Goal: Task Accomplishment & Management: Manage account settings

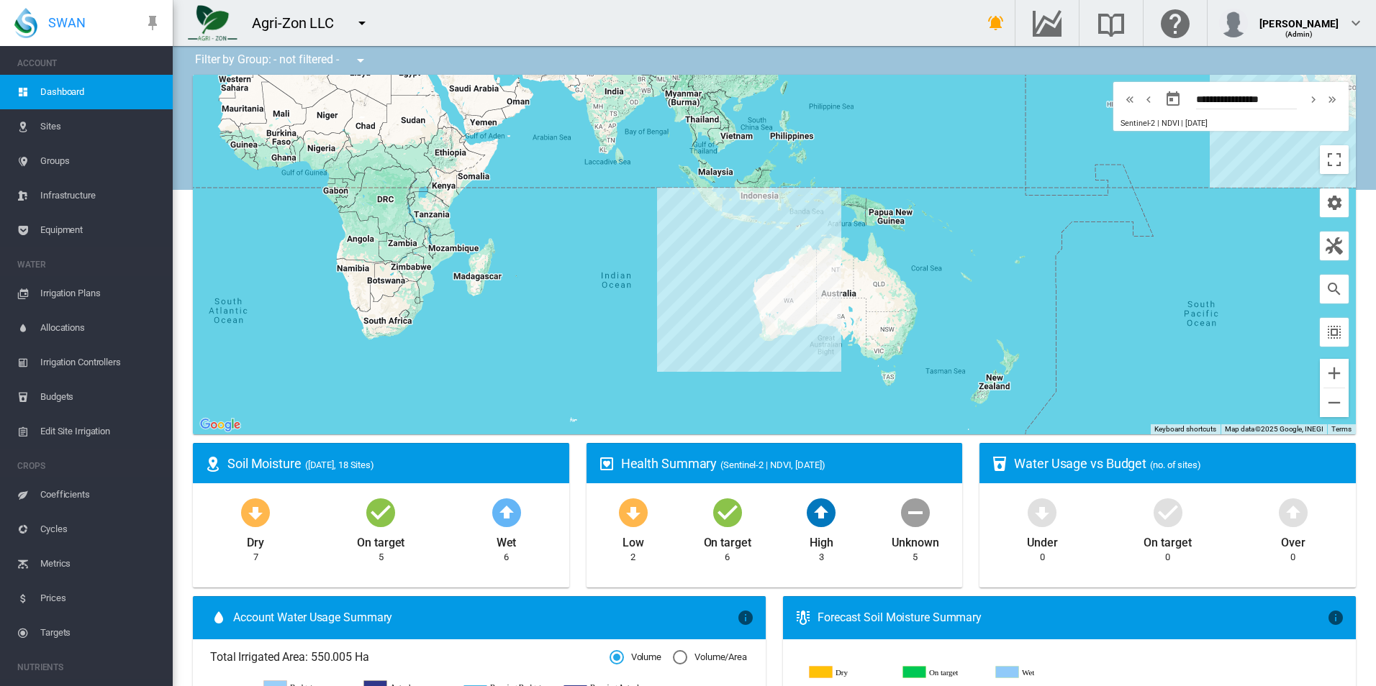
click at [40, 299] on link "Irrigation Plans" at bounding box center [86, 293] width 173 height 35
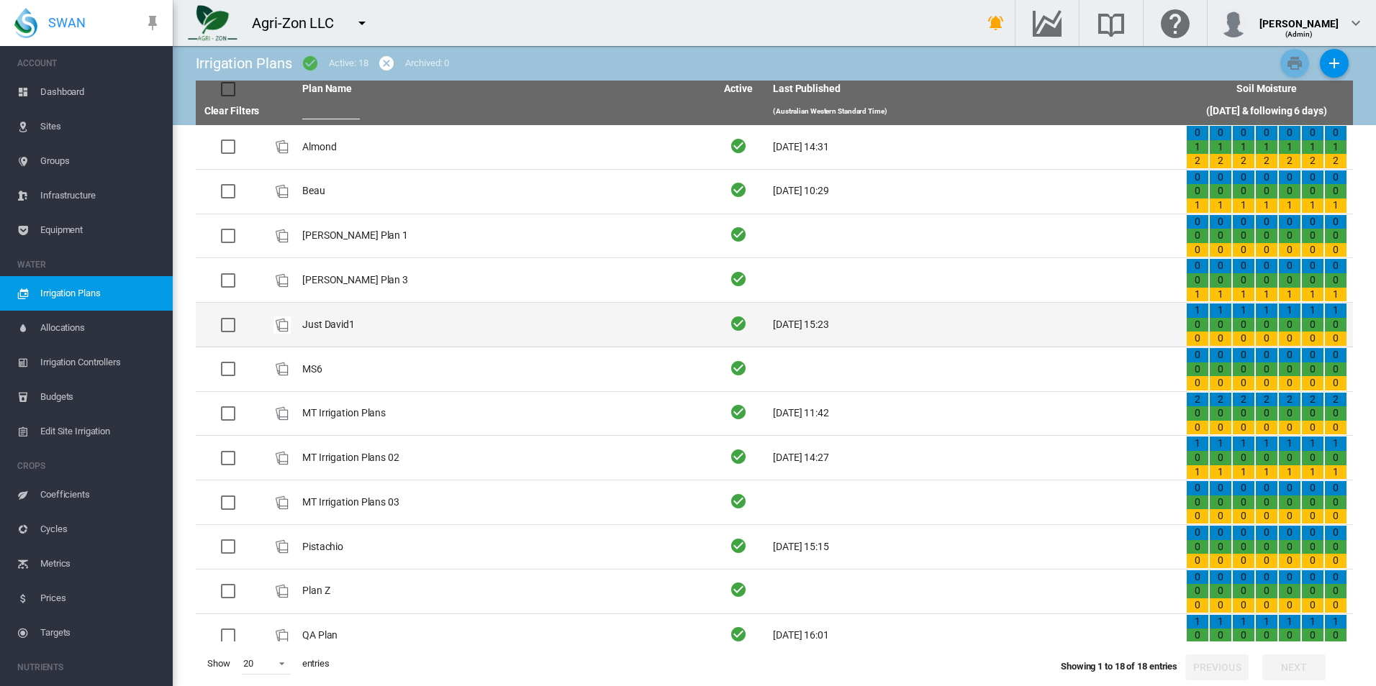
click at [449, 333] on td "Just David1" at bounding box center [502, 325] width 413 height 44
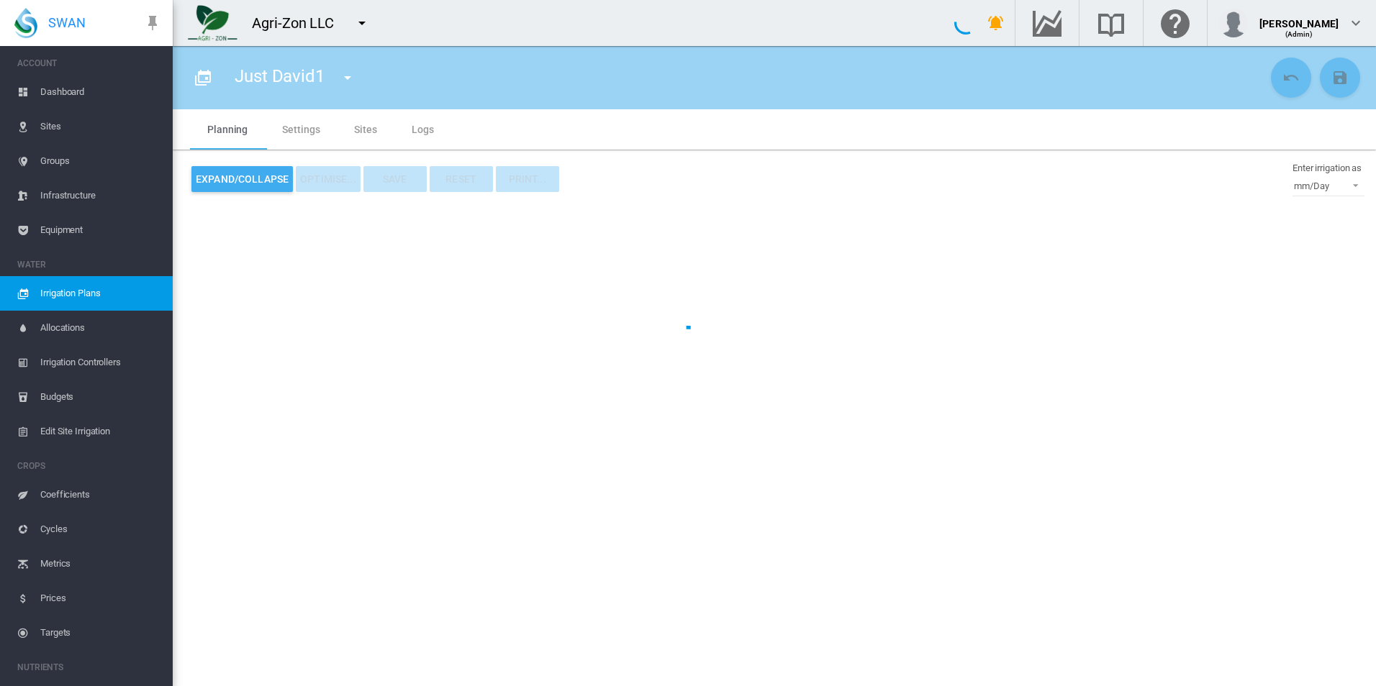
type input "**********"
type input "*"
type input "*********"
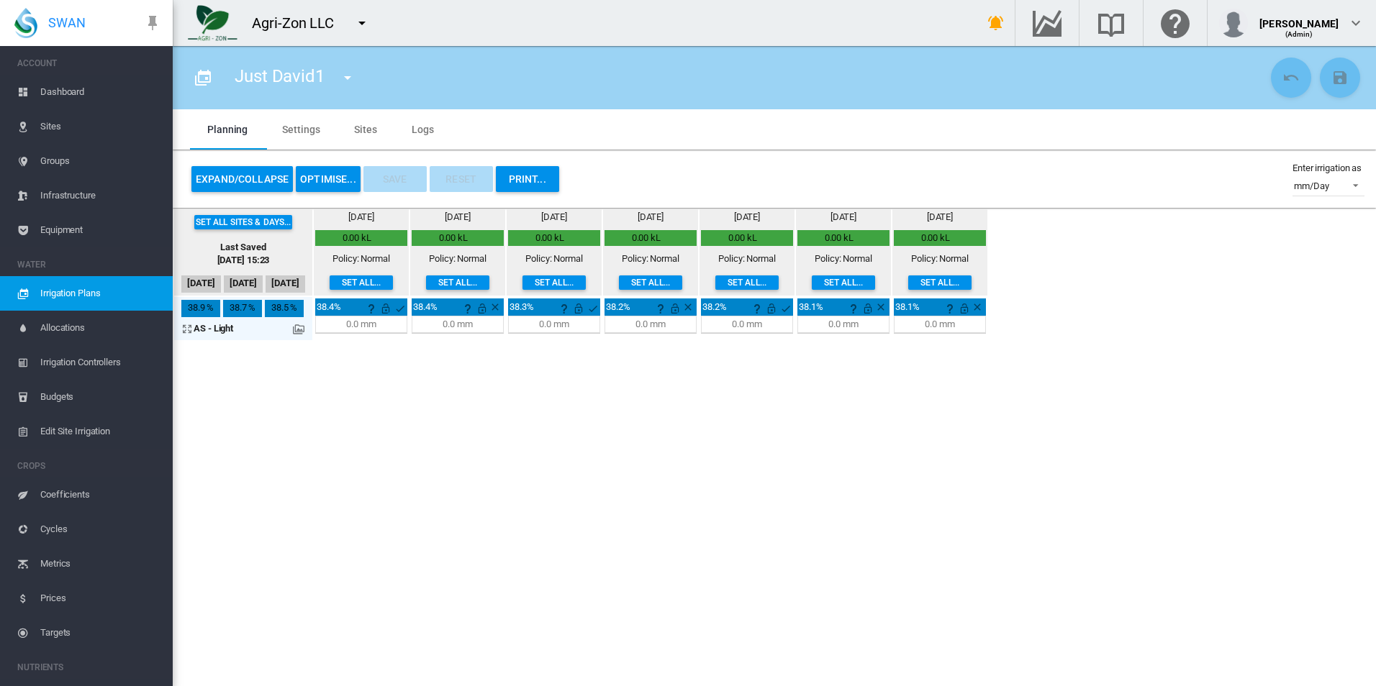
click at [307, 128] on md-tab-item "Settings" at bounding box center [301, 129] width 72 height 40
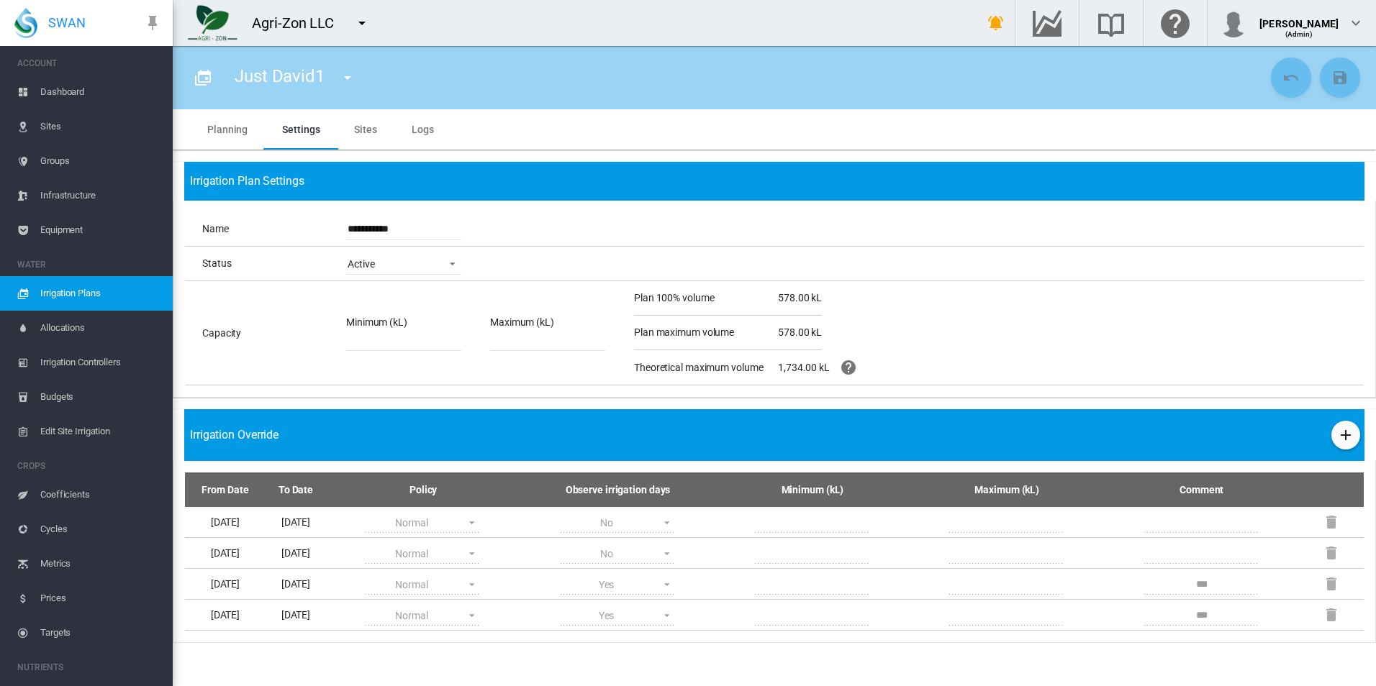
click at [215, 132] on md-tab-item "Planning" at bounding box center [227, 129] width 75 height 40
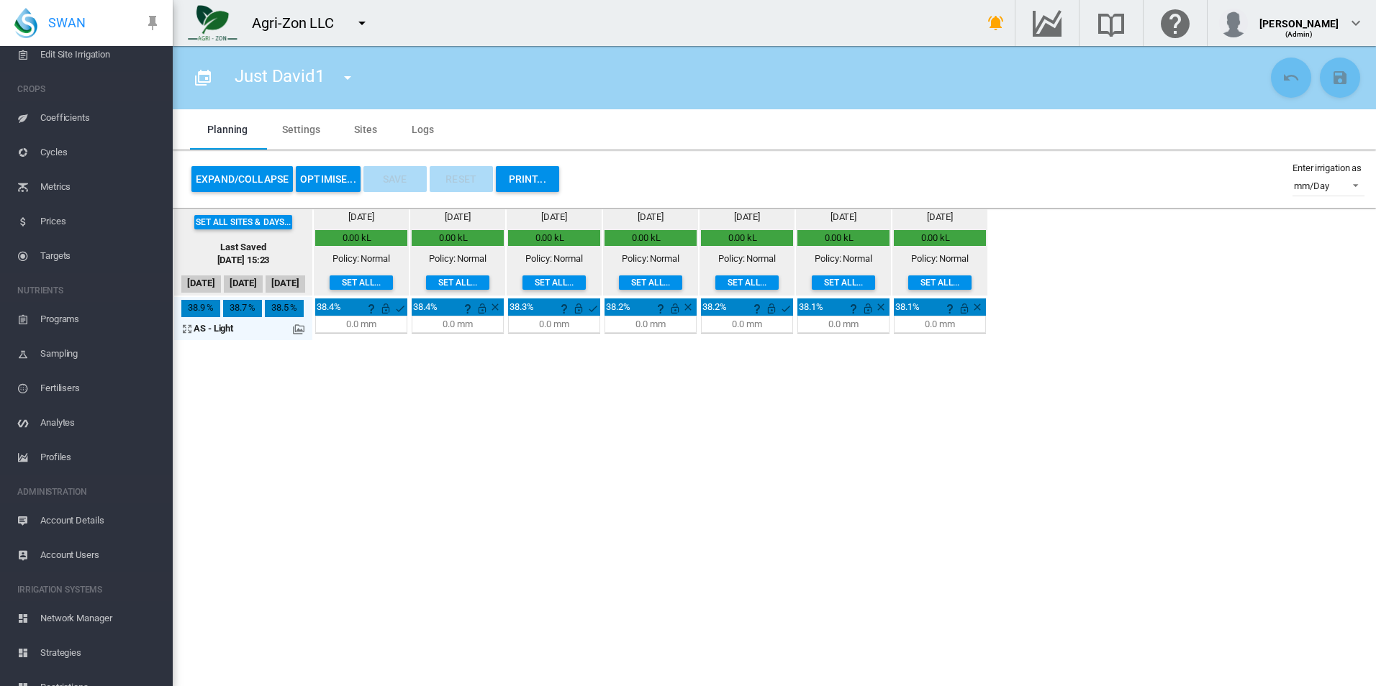
scroll to position [430, 0]
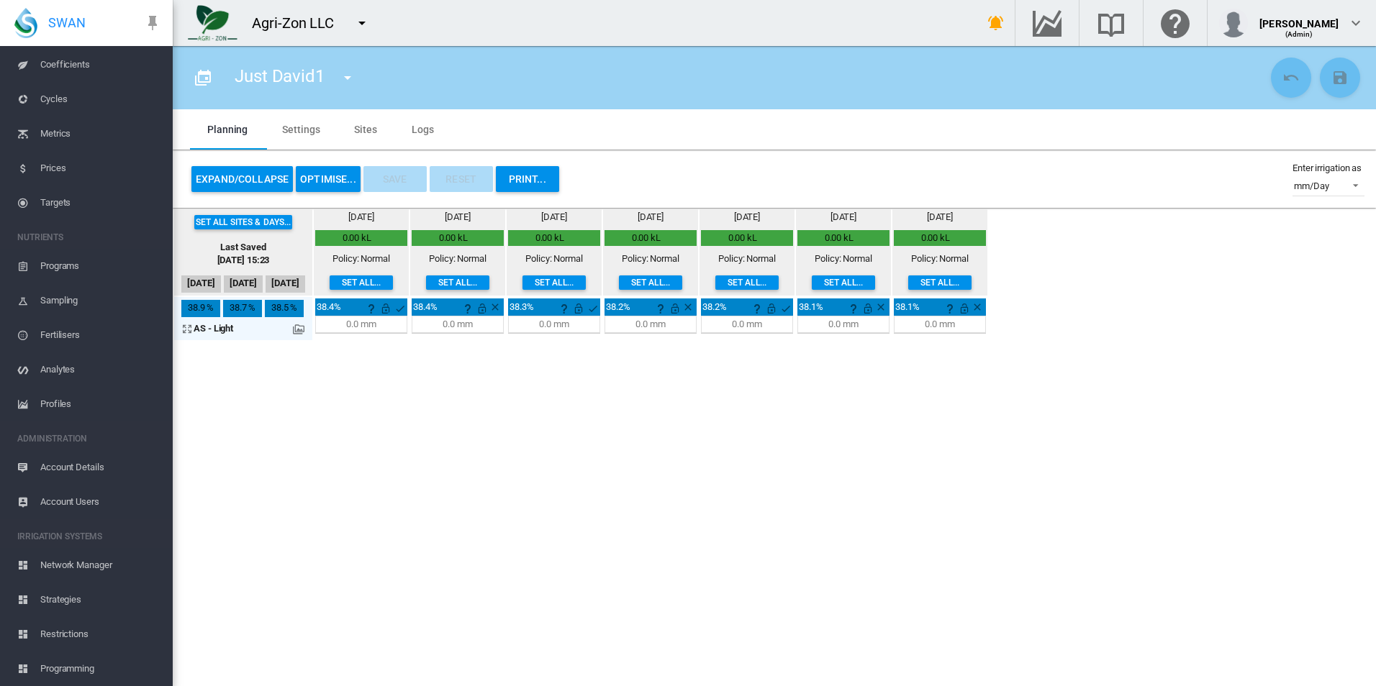
click at [99, 493] on span "Account Users" at bounding box center [100, 502] width 121 height 35
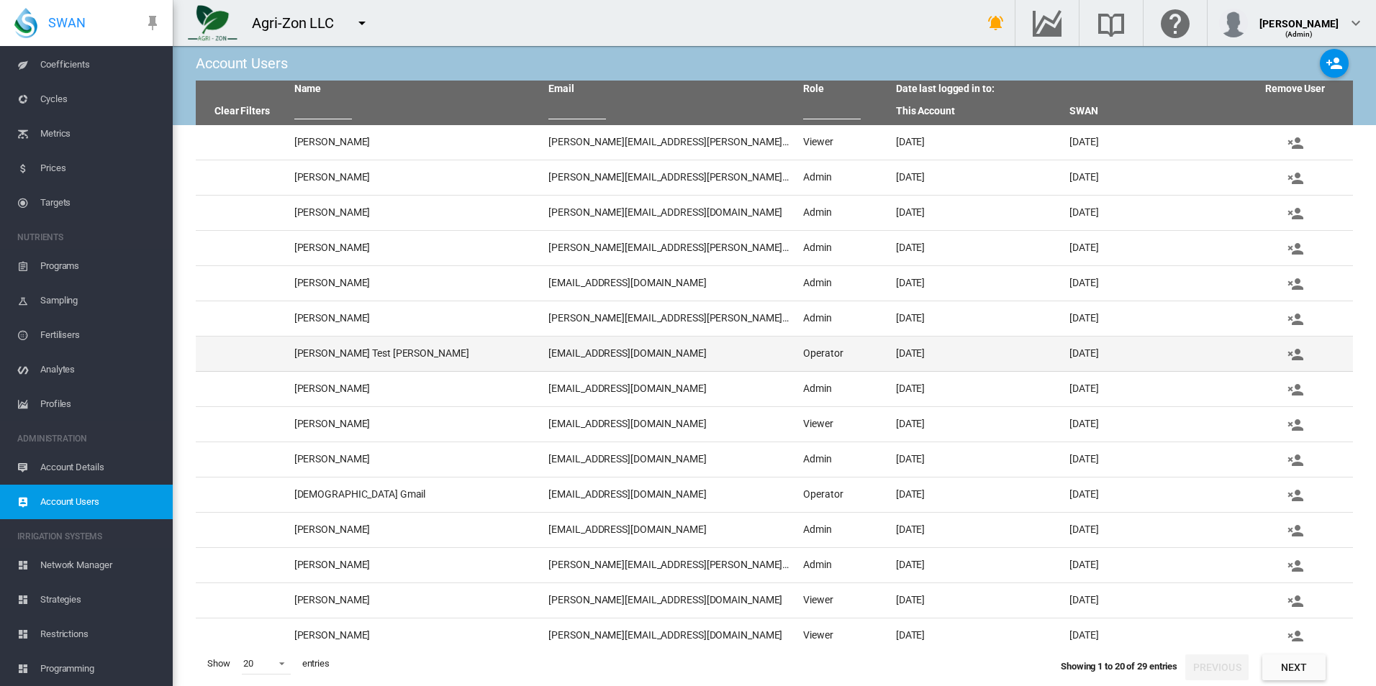
click at [932, 357] on td "[DATE]" at bounding box center [976, 354] width 173 height 35
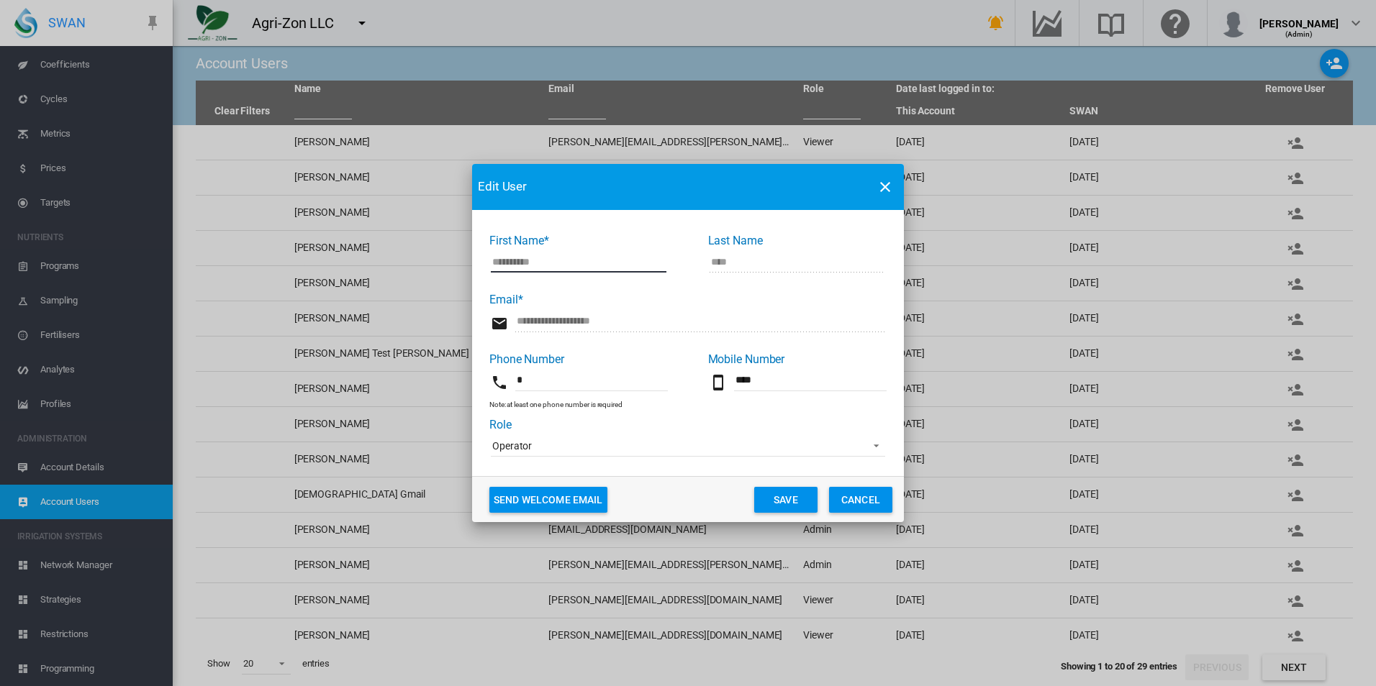
click at [620, 448] on span "Operator" at bounding box center [676, 447] width 368 height 14
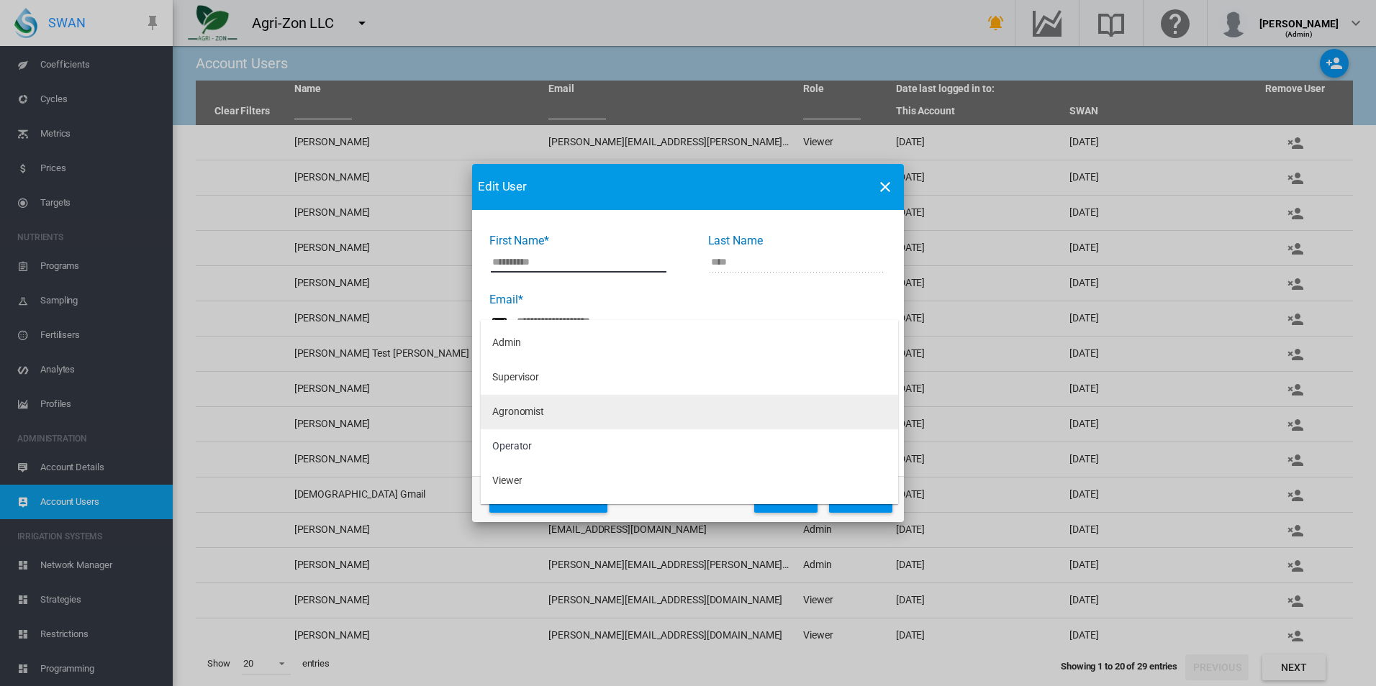
click at [613, 412] on md-option "Agronomist" at bounding box center [689, 412] width 417 height 35
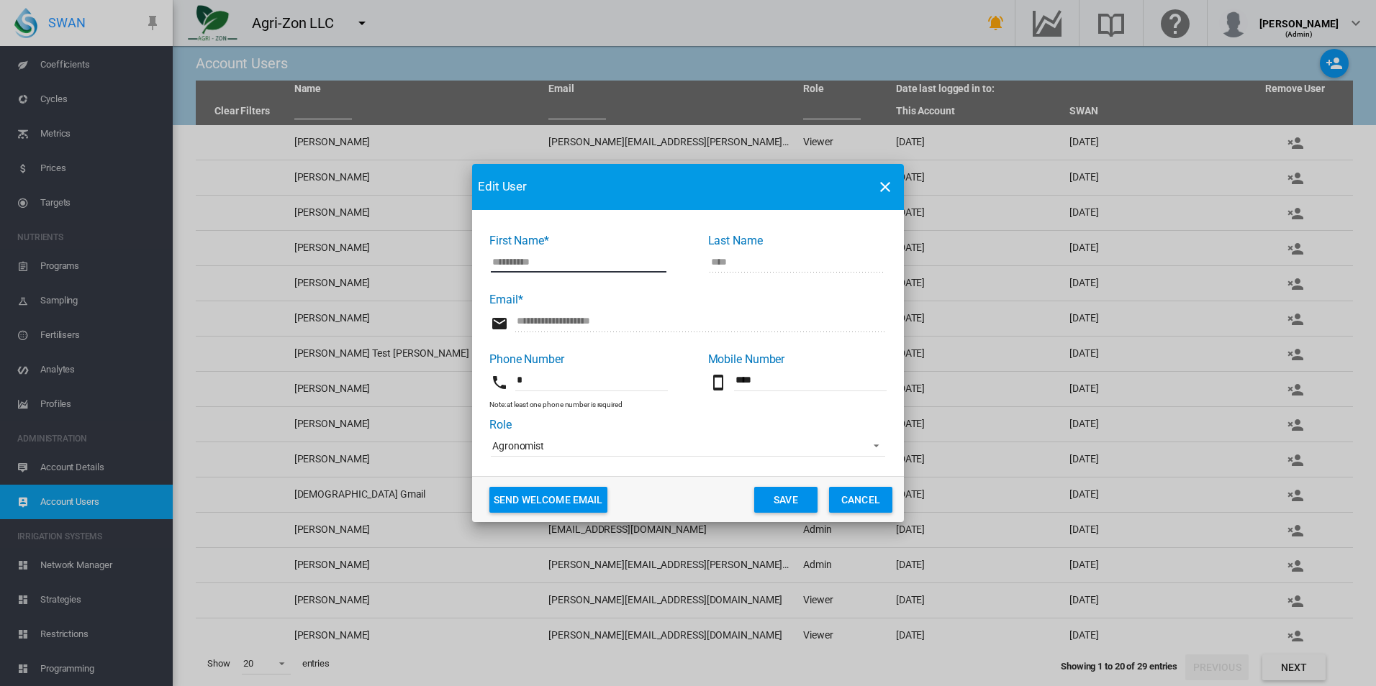
click at [771, 496] on button "Save" at bounding box center [785, 500] width 63 height 26
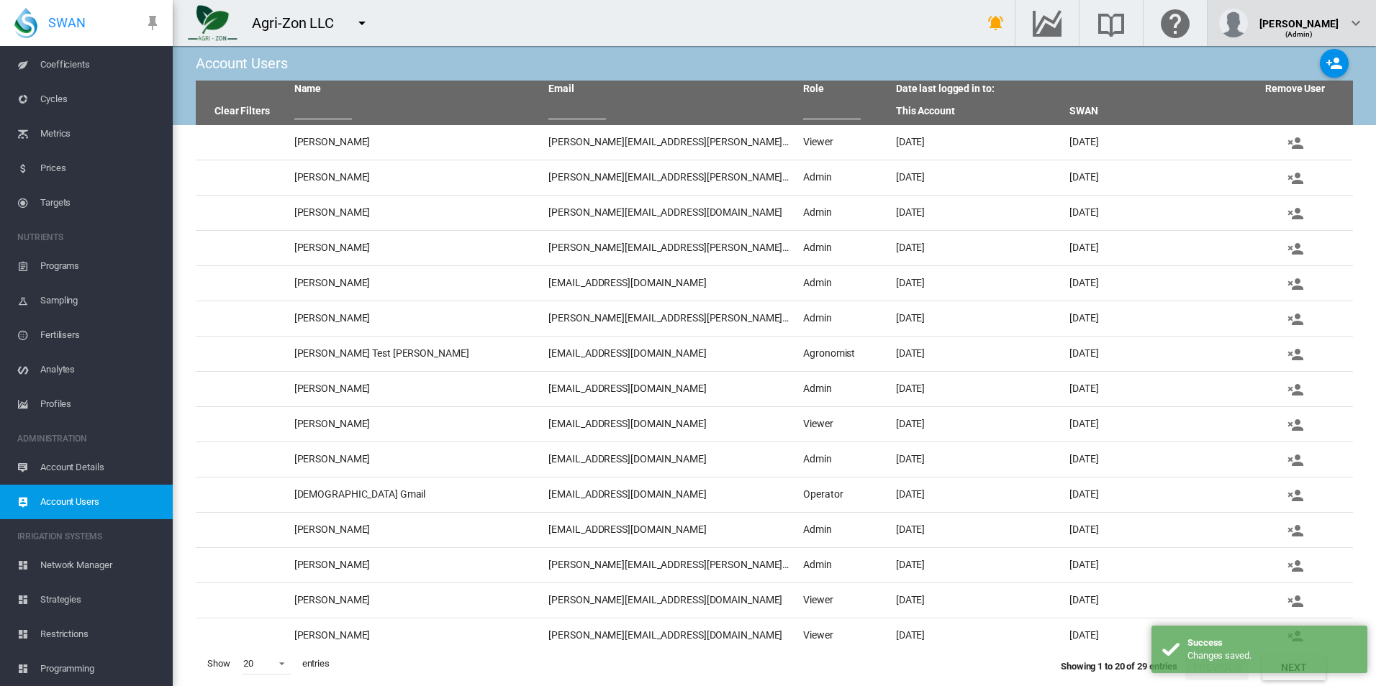
click at [1248, 30] on img "button" at bounding box center [1233, 23] width 29 height 29
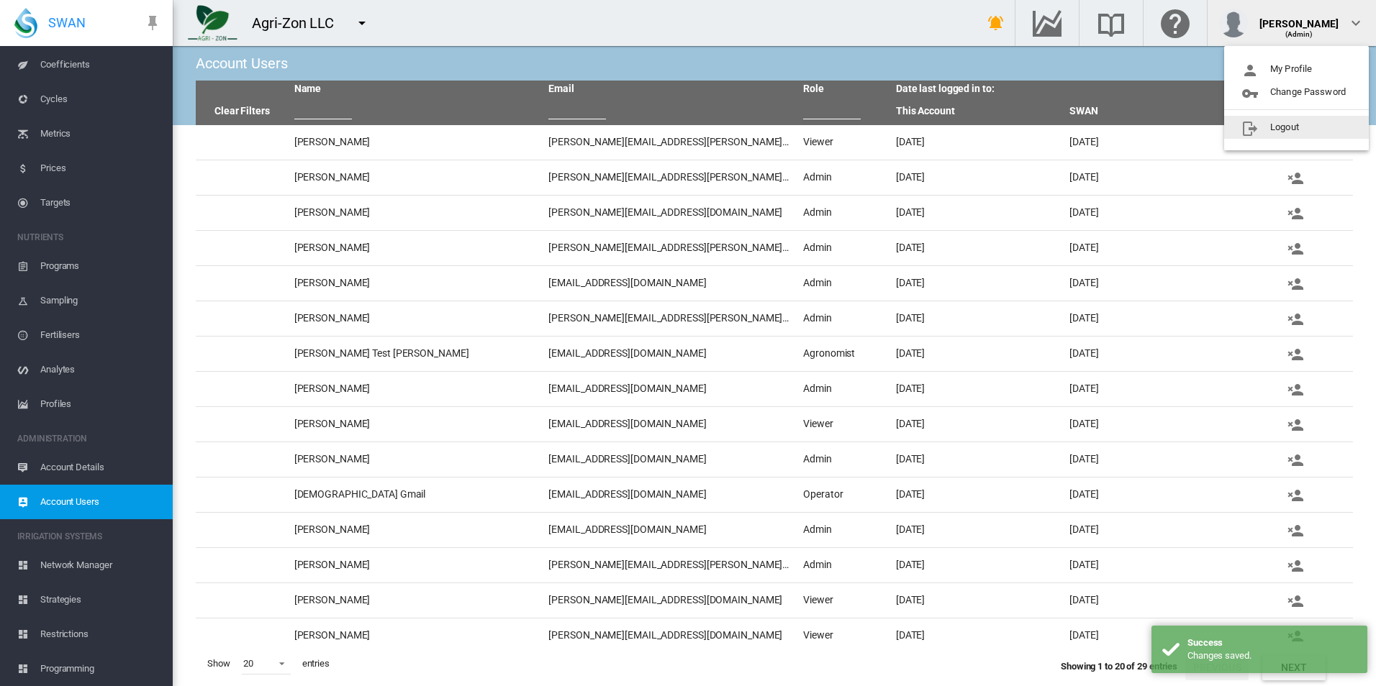
click at [1236, 122] on button "Logout" at bounding box center [1296, 127] width 145 height 23
